Goal: Transaction & Acquisition: Purchase product/service

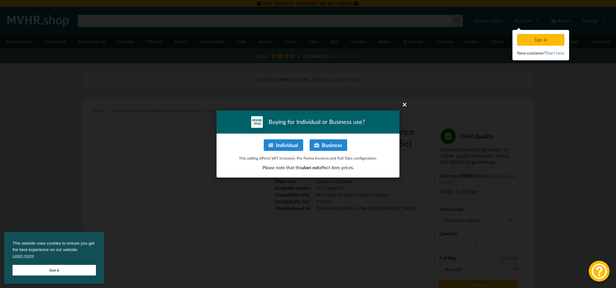
type input "**********"
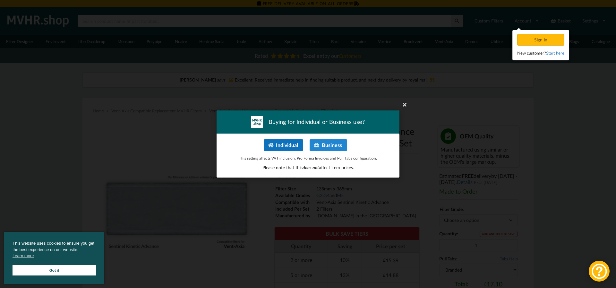
click at [291, 147] on button "Individual" at bounding box center [283, 145] width 39 height 12
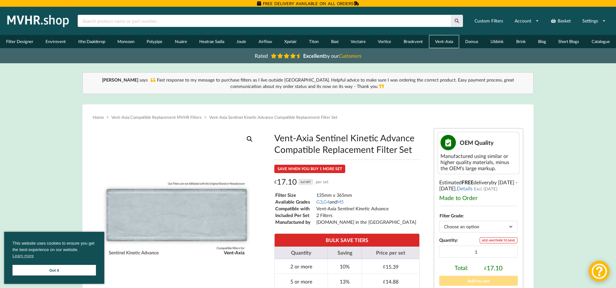
click at [446, 42] on link "Vent-Axia" at bounding box center [444, 41] width 30 height 13
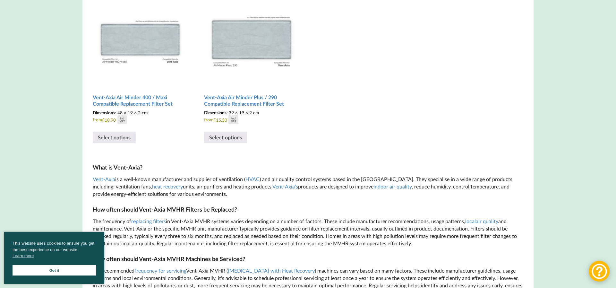
scroll to position [1080, 0]
